Goal: Find specific page/section: Find specific page/section

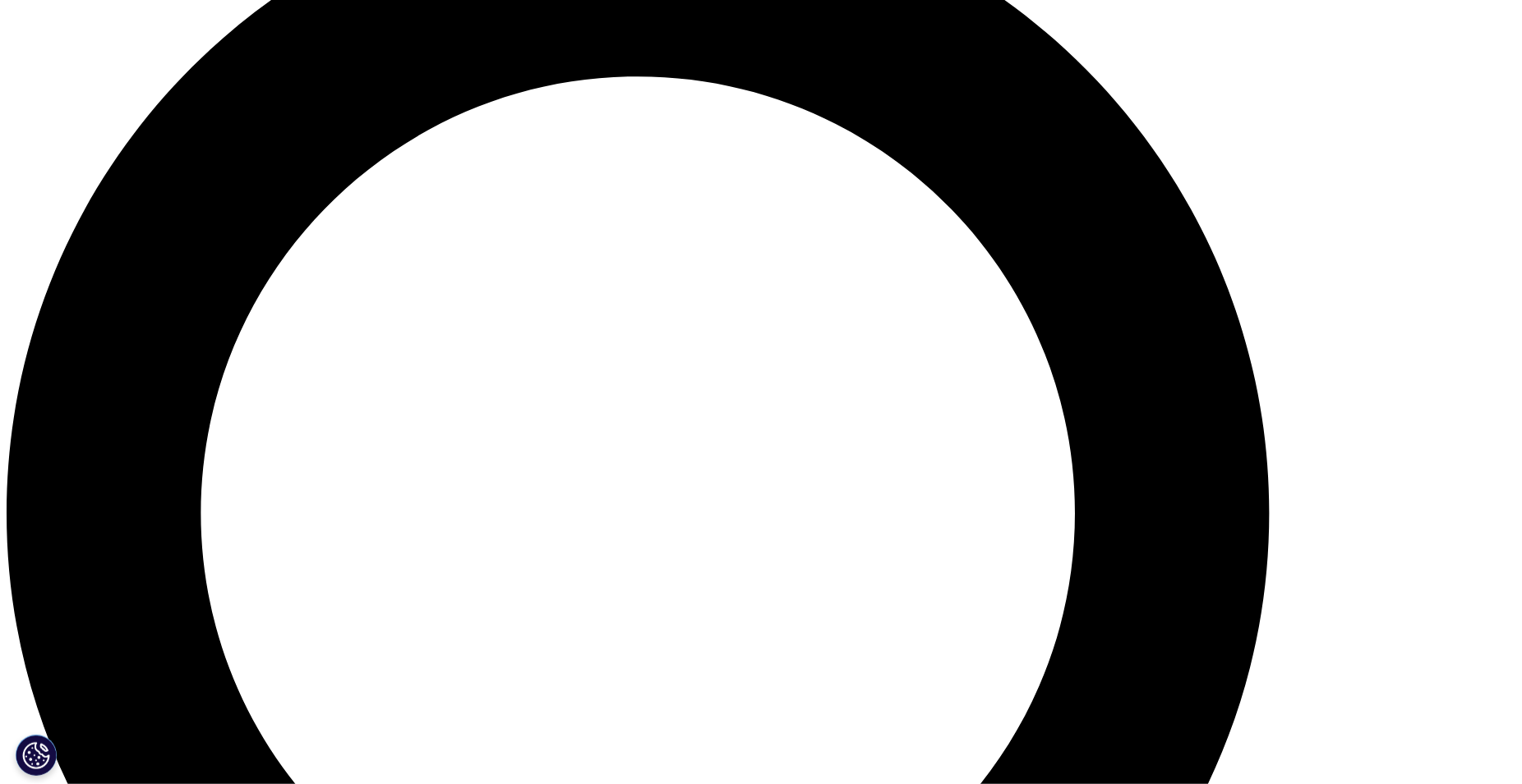
scroll to position [1760, 0]
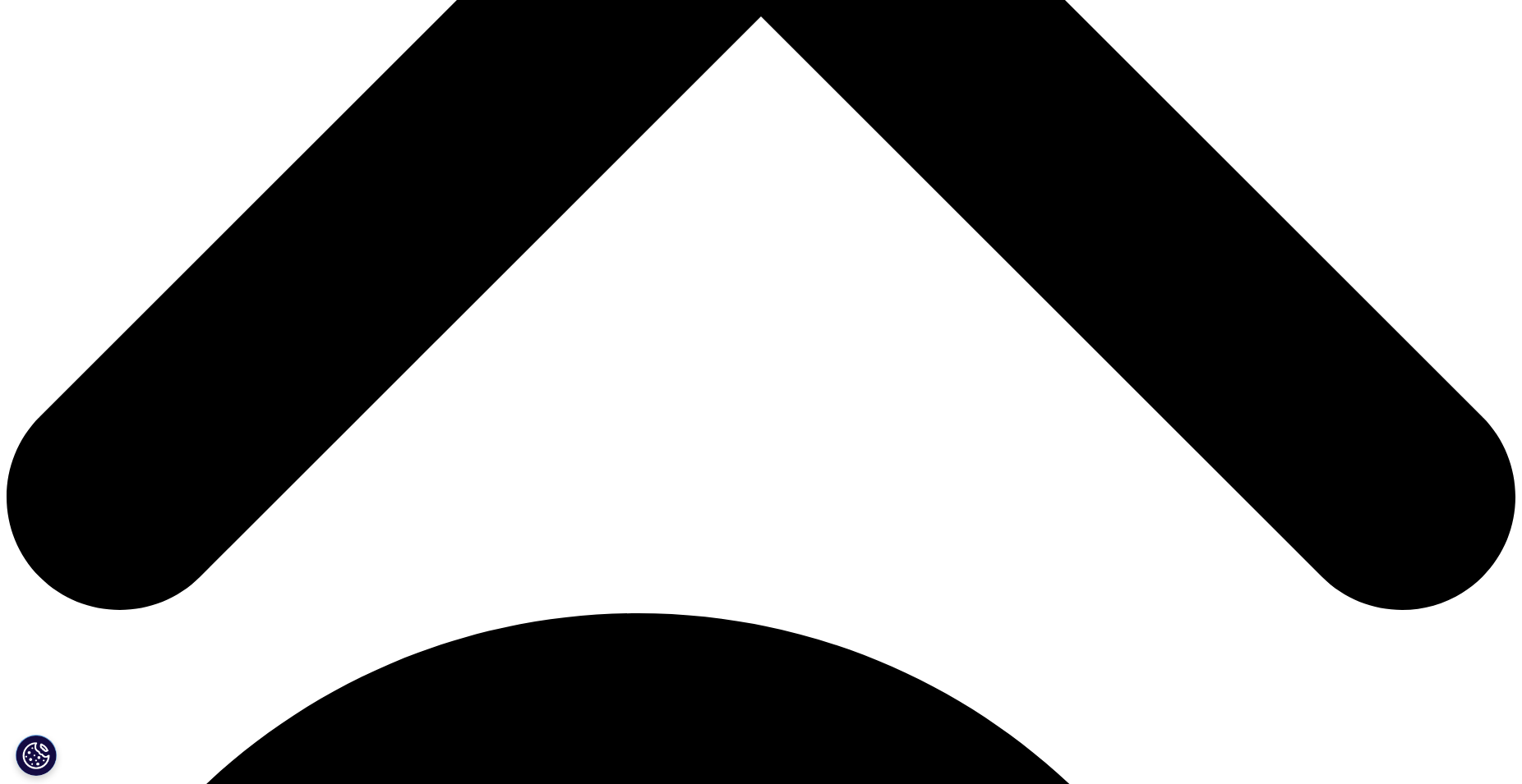
scroll to position [1257, 0]
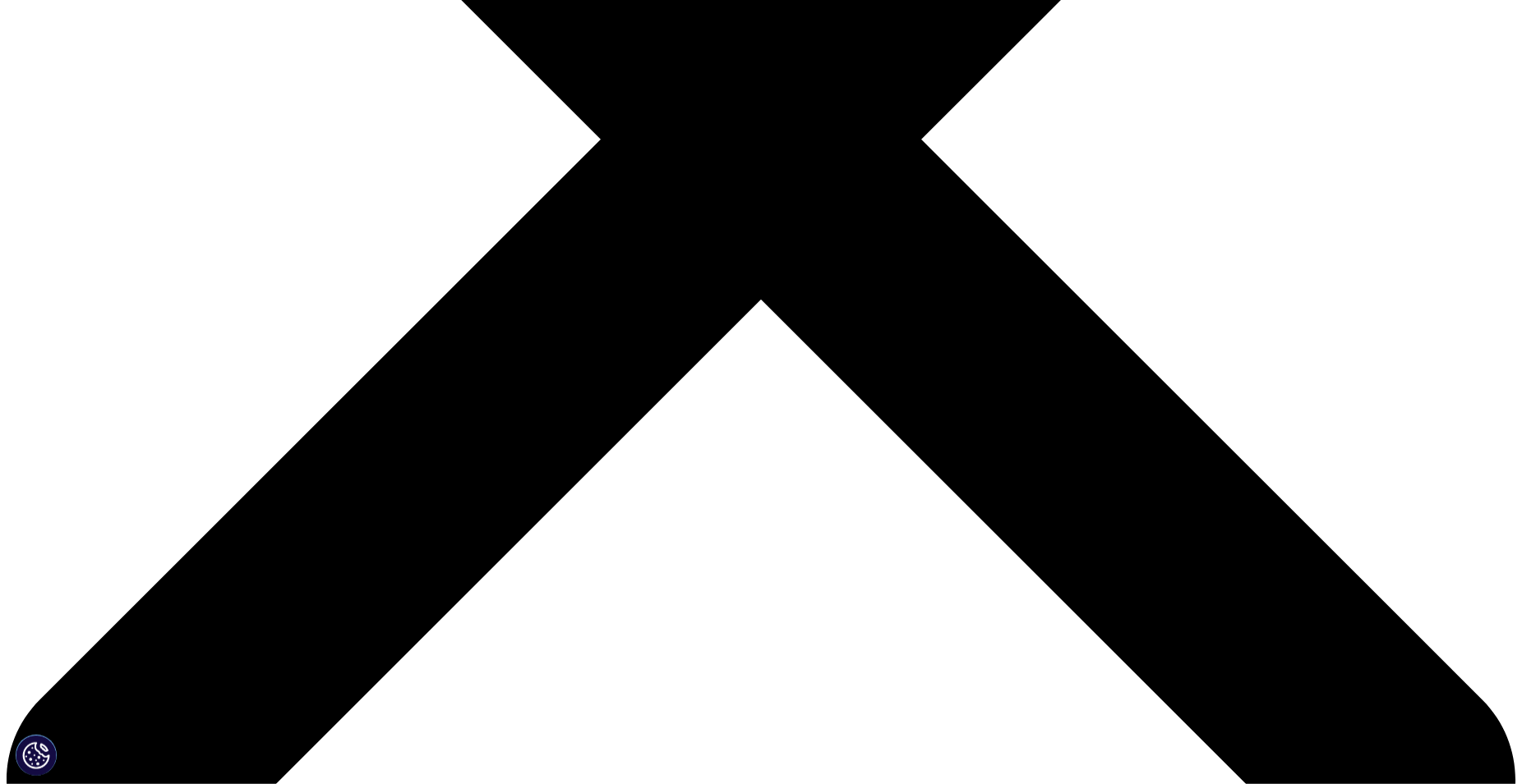
scroll to position [670, 0]
